Goal: Task Accomplishment & Management: Manage account settings

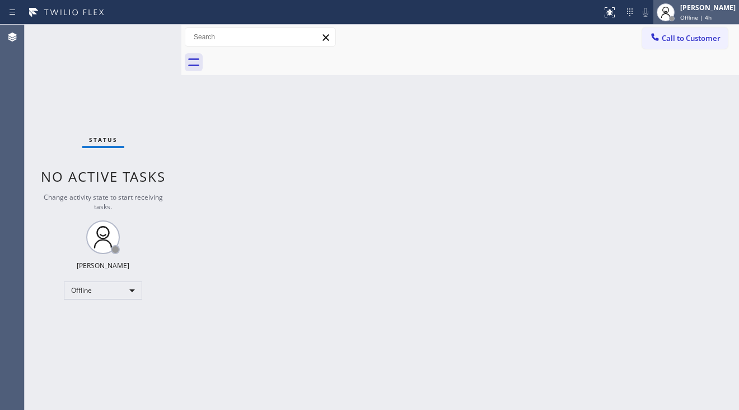
click at [694, 6] on div "[PERSON_NAME]" at bounding box center [708, 8] width 55 height 10
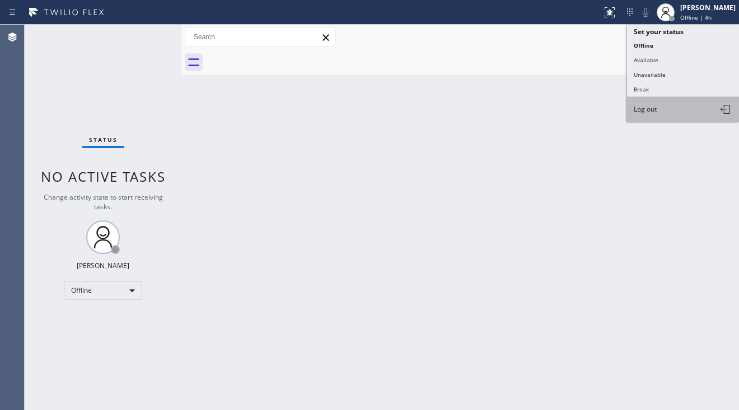
click at [660, 111] on button "Log out" at bounding box center [683, 109] width 112 height 25
